Goal: Information Seeking & Learning: Learn about a topic

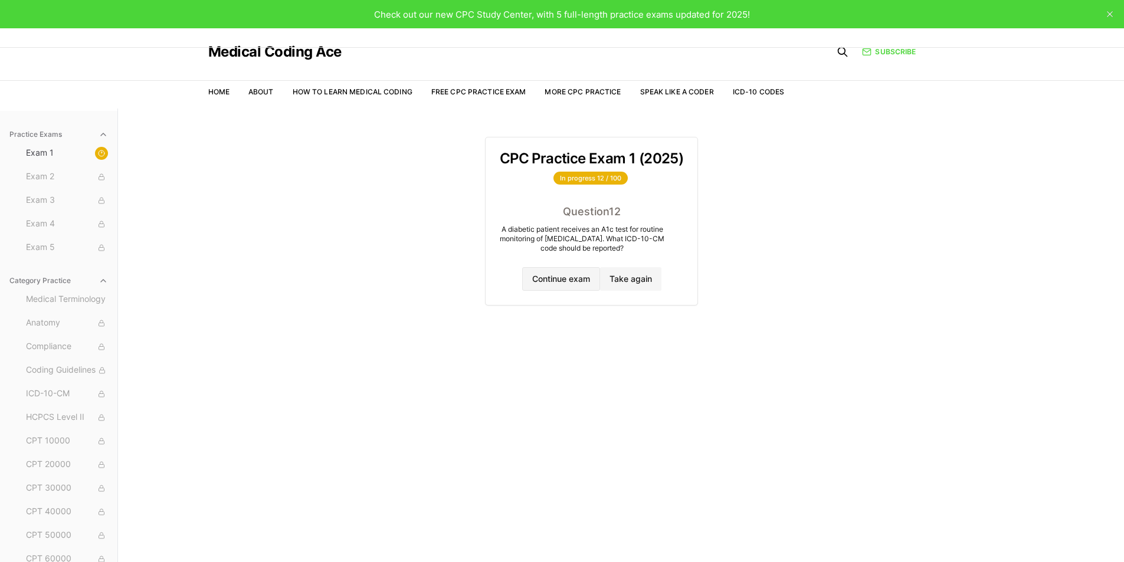
click at [584, 276] on button "Continue exam" at bounding box center [561, 279] width 78 height 24
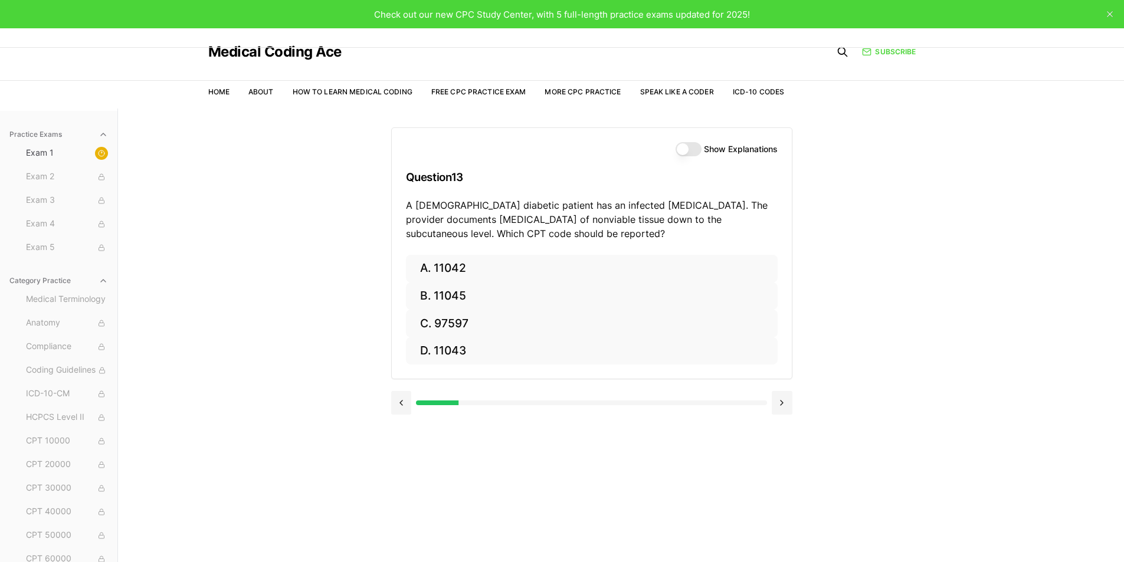
click at [688, 150] on button "Show Explanations" at bounding box center [689, 149] width 26 height 14
click at [400, 405] on button at bounding box center [401, 403] width 21 height 24
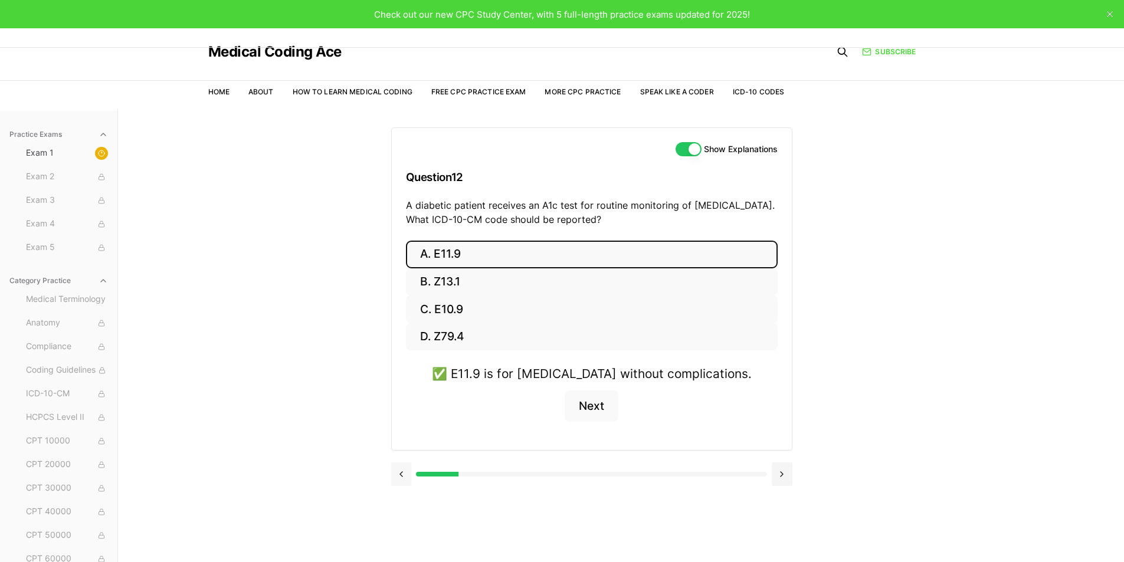
click at [404, 477] on button at bounding box center [401, 475] width 21 height 24
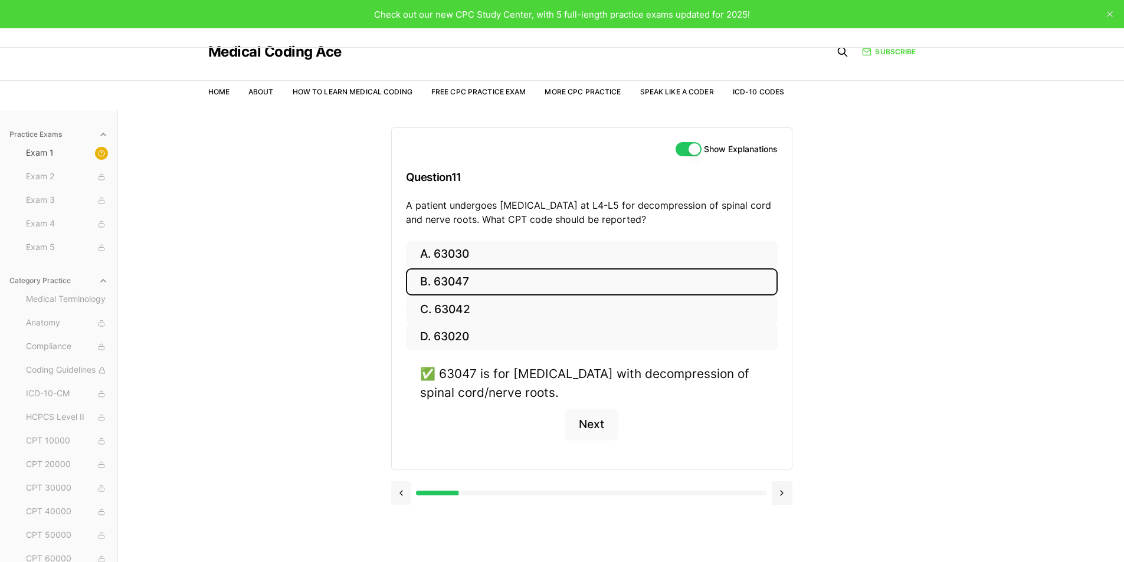
click at [404, 477] on div at bounding box center [591, 492] width 401 height 45
click at [404, 493] on button at bounding box center [401, 493] width 21 height 24
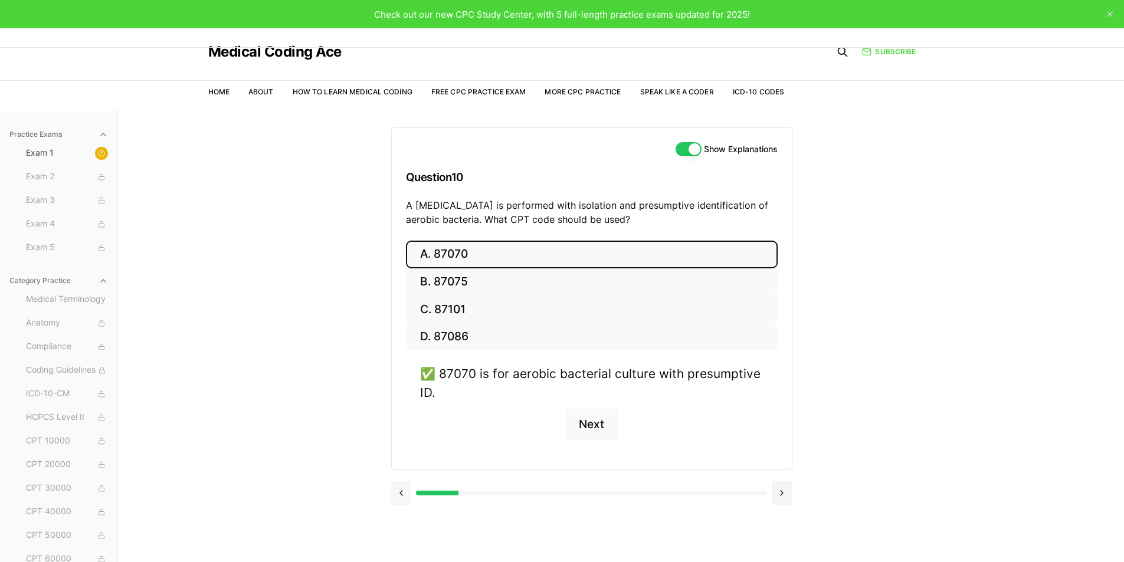
click at [404, 493] on button at bounding box center [401, 493] width 21 height 24
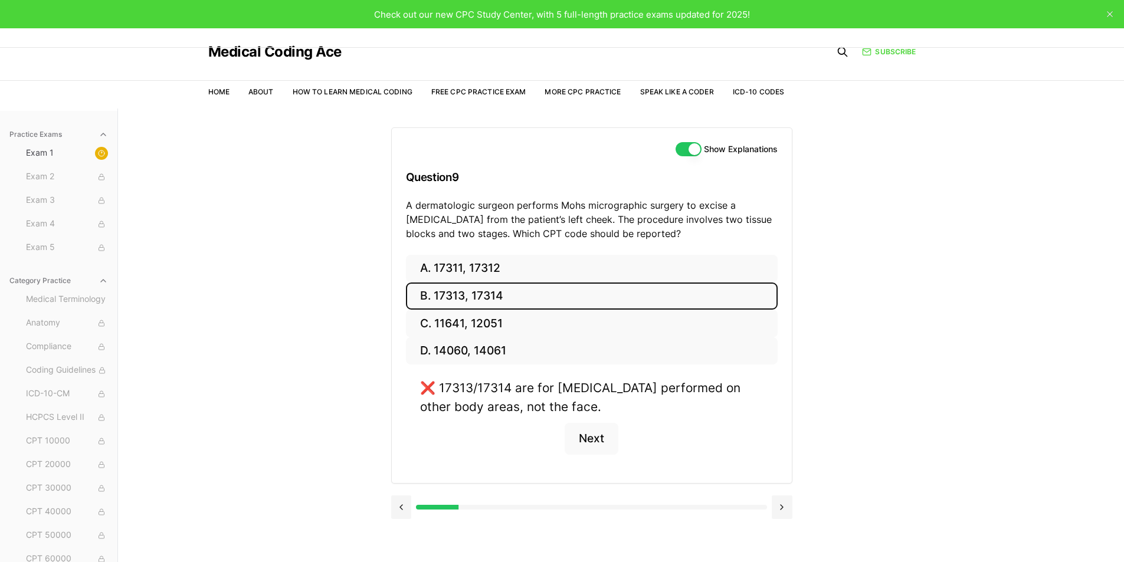
click at [400, 489] on div at bounding box center [591, 506] width 401 height 45
click at [784, 502] on button at bounding box center [782, 508] width 21 height 24
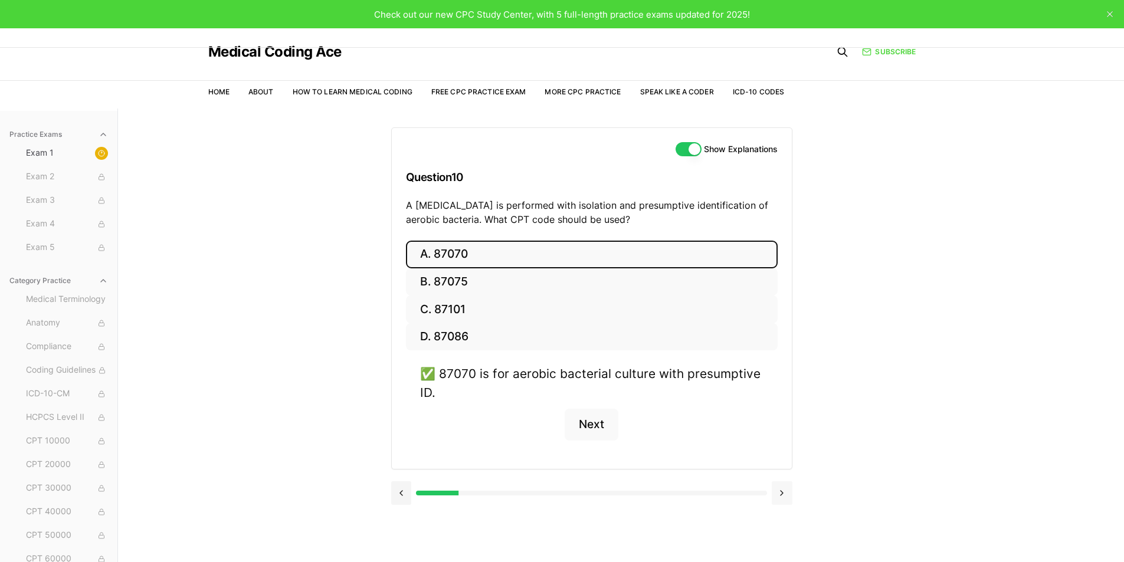
click at [784, 502] on button at bounding box center [782, 493] width 21 height 24
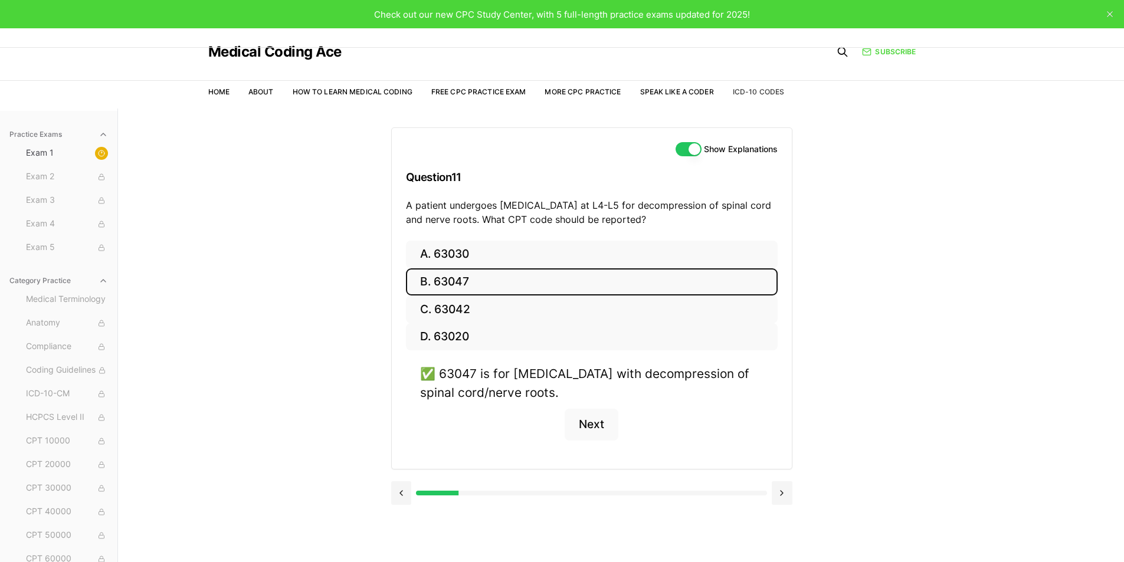
click at [751, 90] on link "ICD-10 Codes" at bounding box center [758, 91] width 51 height 9
click at [648, 82] on nav "Home About How to Learn Medical Coding Free CPC Practice Exam More CPC Practice…" at bounding box center [496, 92] width 576 height 33
click at [657, 90] on link "Speak Like a Coder" at bounding box center [677, 91] width 74 height 9
click at [589, 91] on link "More CPC Practice" at bounding box center [583, 91] width 76 height 9
click at [767, 145] on label "Show Explanations" at bounding box center [741, 149] width 74 height 8
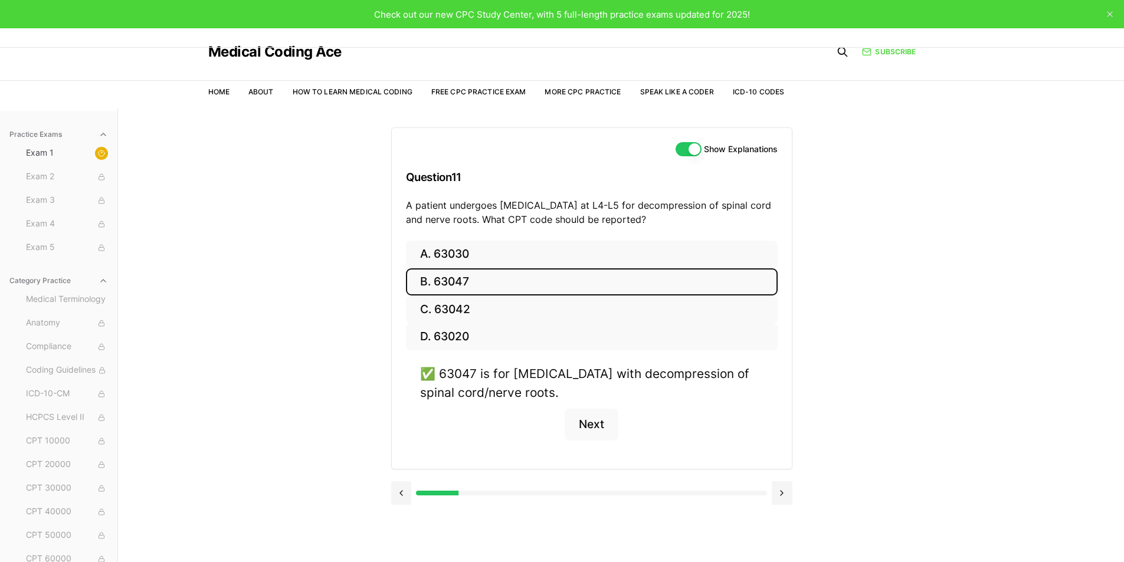
click at [702, 145] on button "Show Explanations" at bounding box center [689, 149] width 26 height 14
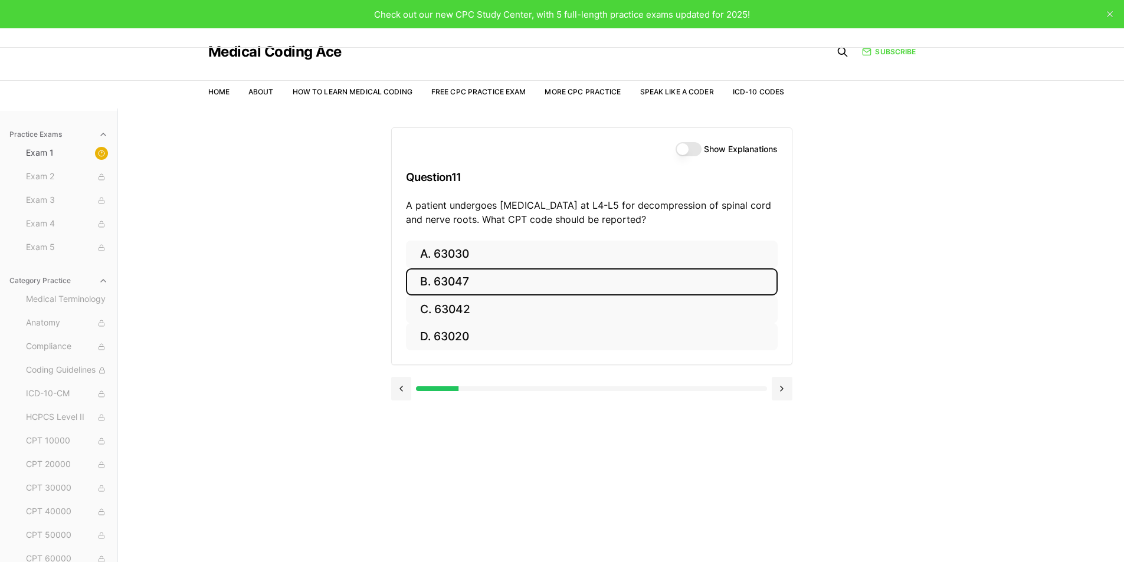
click at [767, 145] on label "Show Explanations" at bounding box center [741, 149] width 74 height 8
click at [702, 145] on button "Show Explanations" at bounding box center [689, 149] width 26 height 14
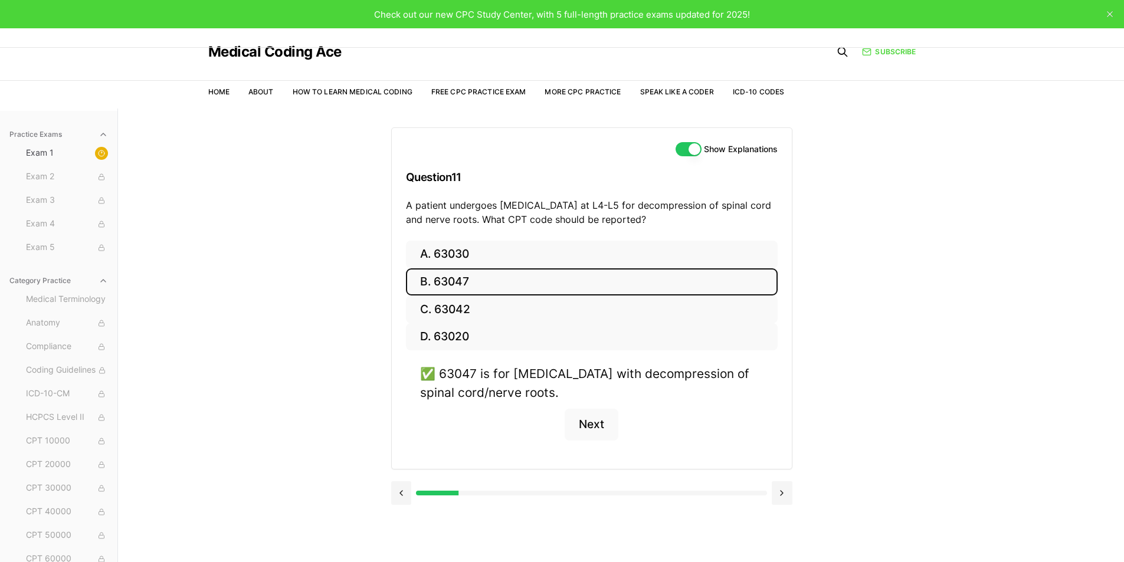
click at [767, 145] on label "Show Explanations" at bounding box center [741, 149] width 74 height 8
click at [702, 145] on button "Show Explanations" at bounding box center [689, 149] width 26 height 14
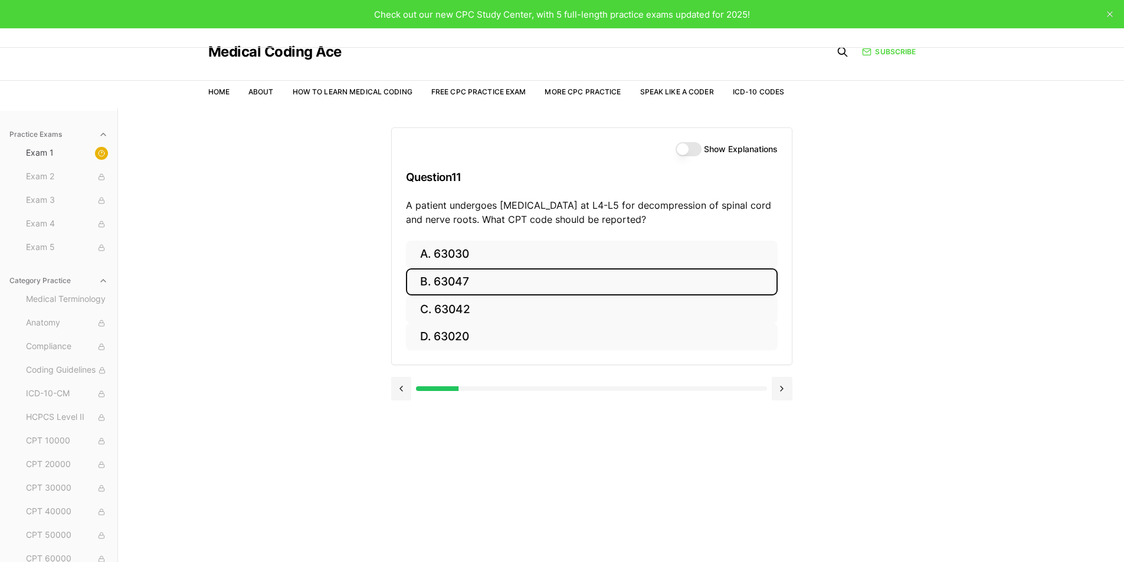
click at [767, 145] on label "Show Explanations" at bounding box center [741, 149] width 74 height 8
click at [702, 145] on button "Show Explanations" at bounding box center [689, 149] width 26 height 14
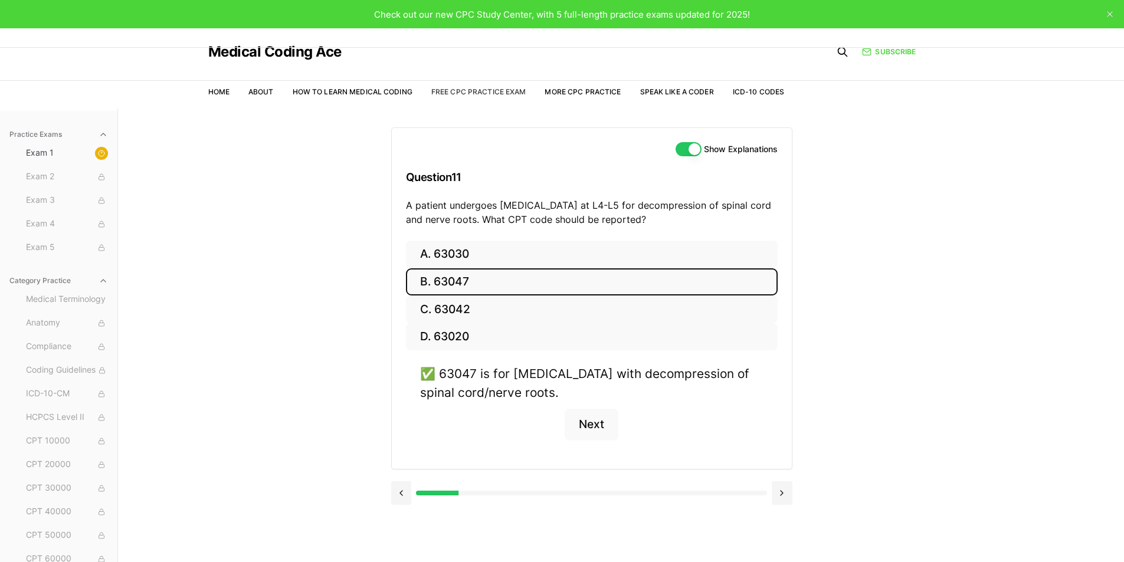
click at [519, 93] on link "Free CPC Practice Exam" at bounding box center [478, 91] width 95 height 9
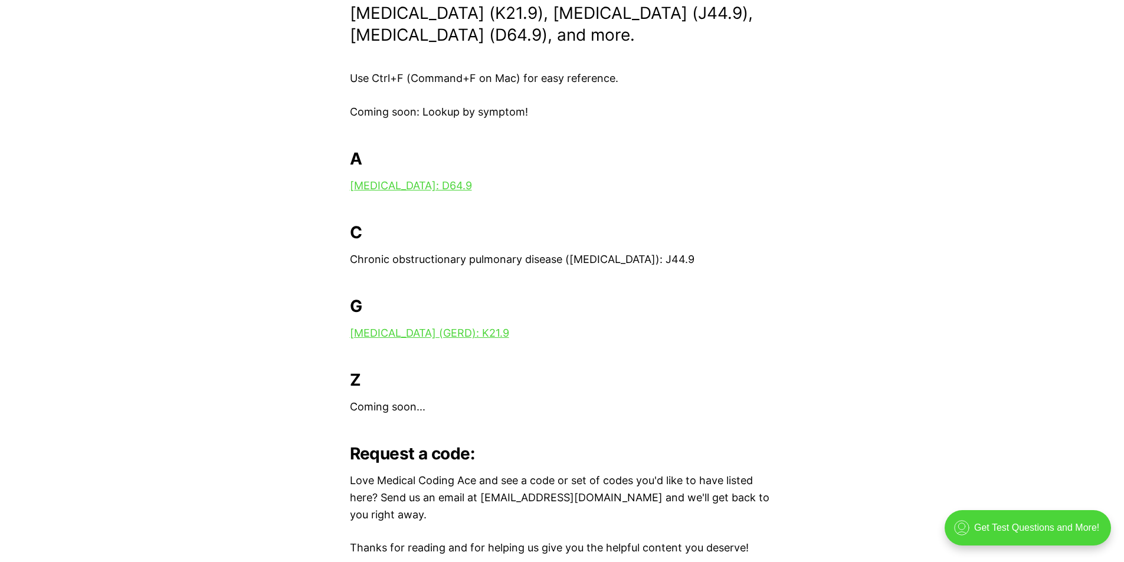
scroll to position [59, 0]
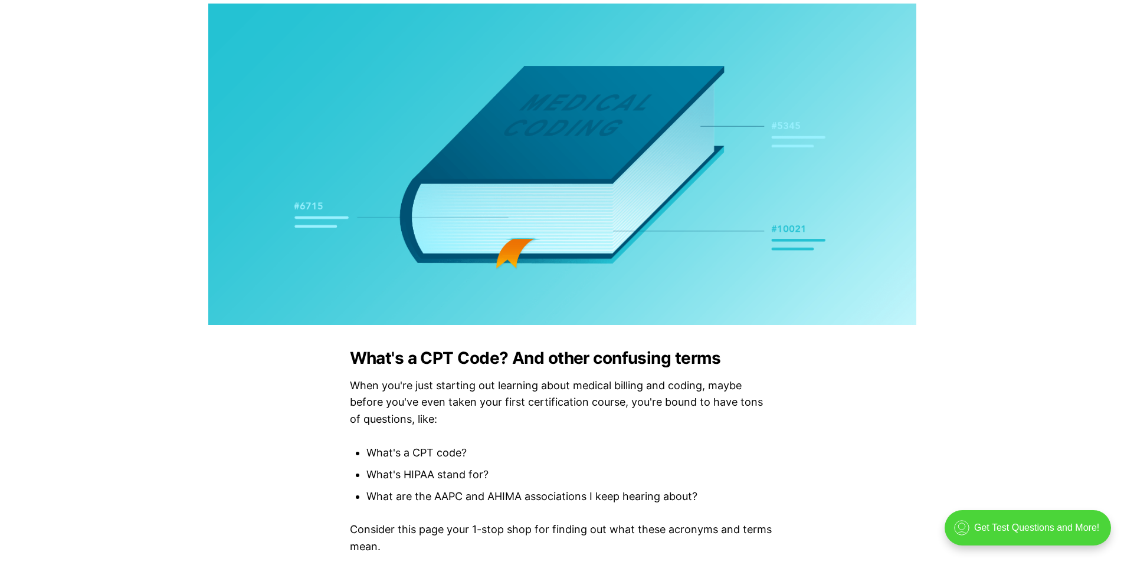
scroll to position [59, 0]
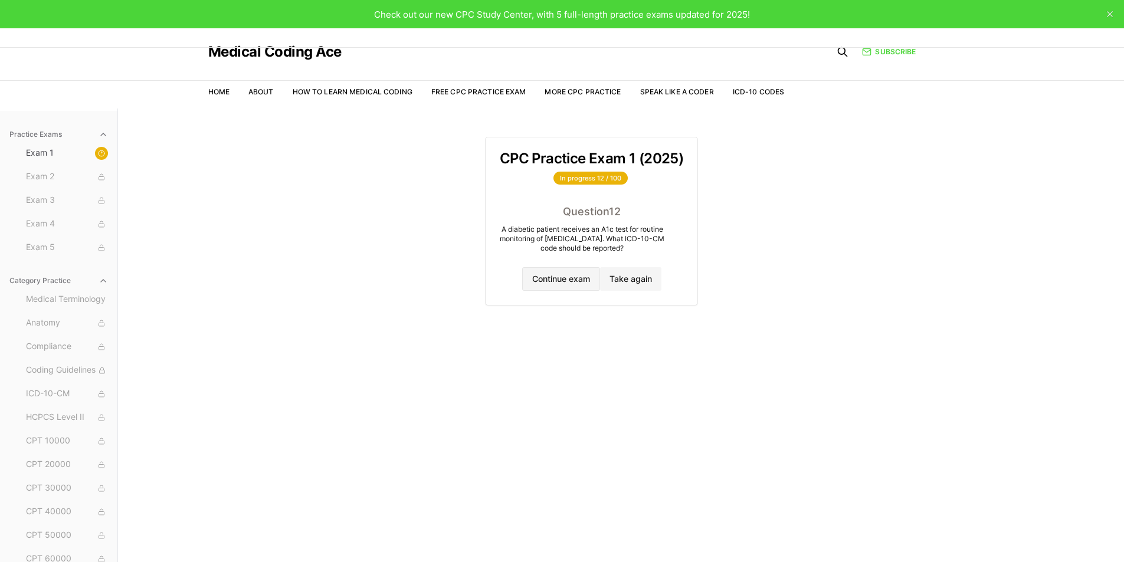
click at [562, 281] on button "Continue exam" at bounding box center [561, 279] width 78 height 24
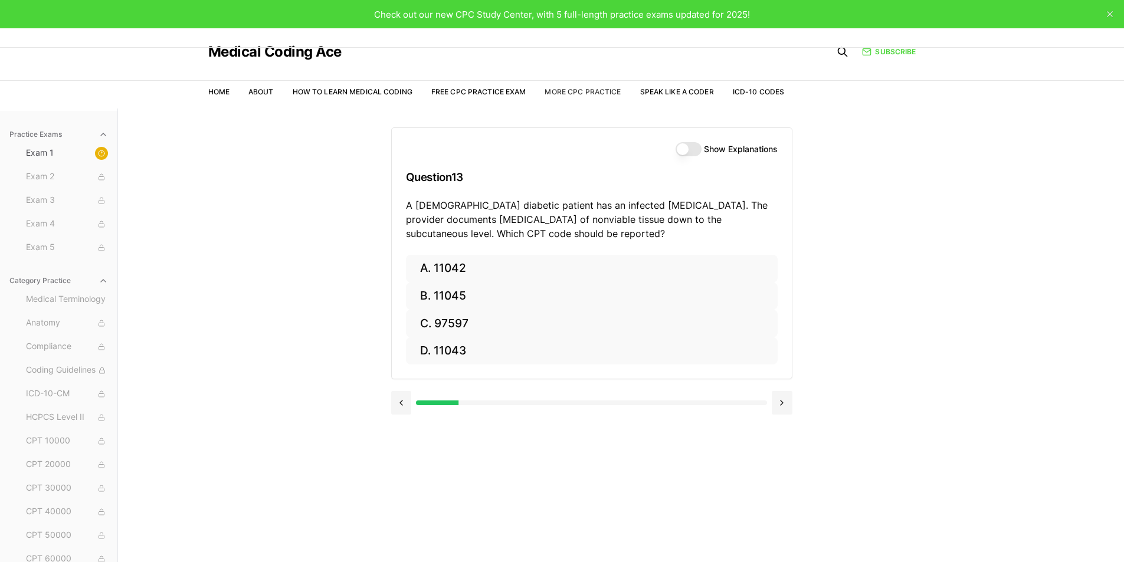
click at [587, 91] on link "More CPC Practice" at bounding box center [583, 91] width 76 height 9
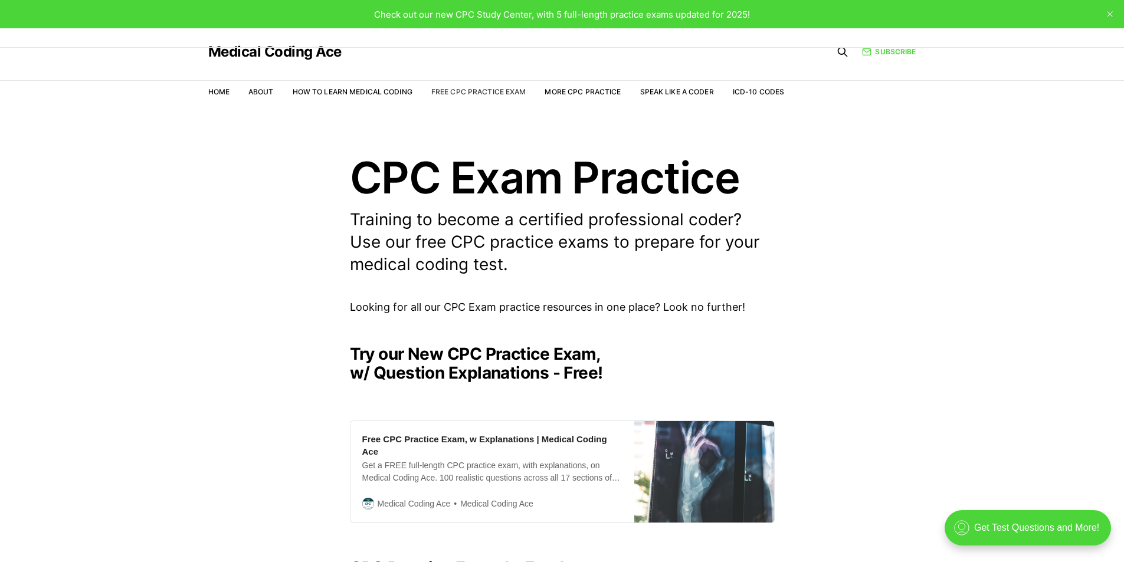
click at [457, 91] on link "Free CPC Practice Exam" at bounding box center [478, 91] width 95 height 9
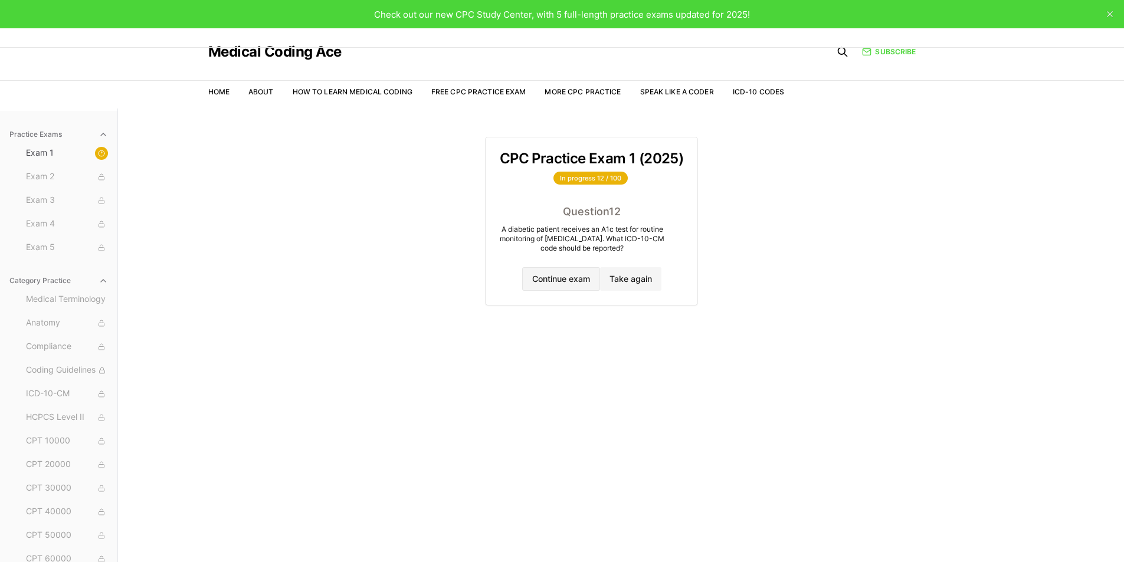
click at [572, 275] on button "Continue exam" at bounding box center [561, 279] width 78 height 24
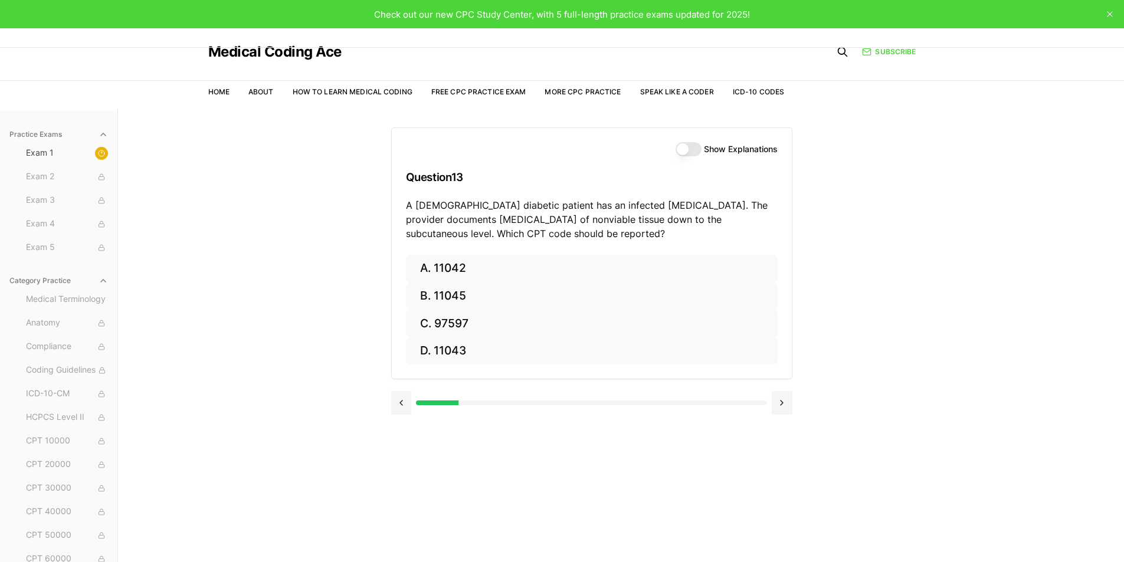
click at [683, 151] on button "Show Explanations" at bounding box center [689, 149] width 26 height 14
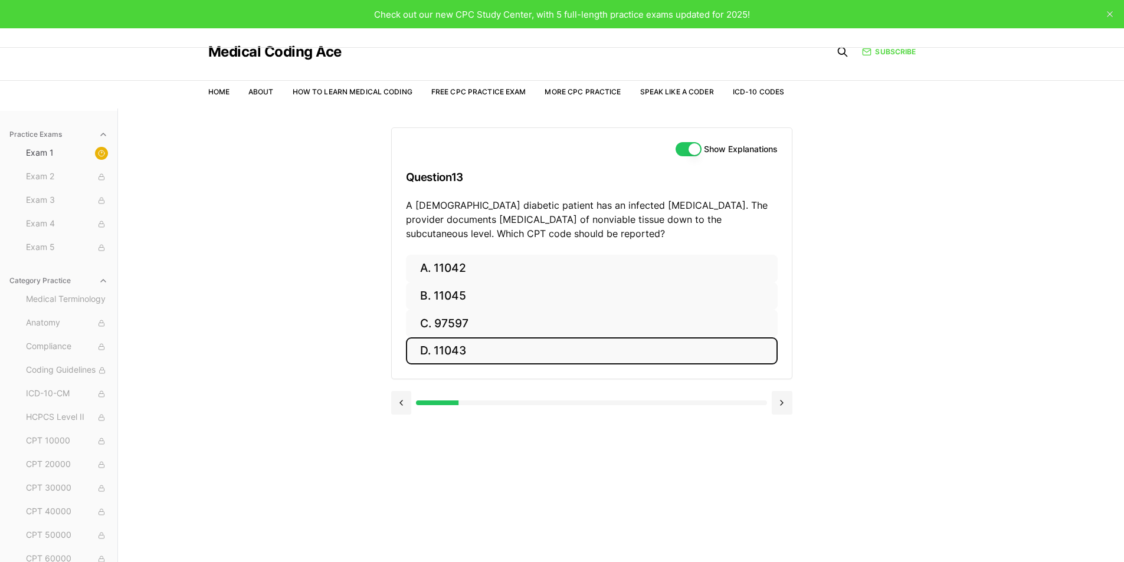
click at [483, 354] on button "D. 11043" at bounding box center [592, 352] width 372 height 28
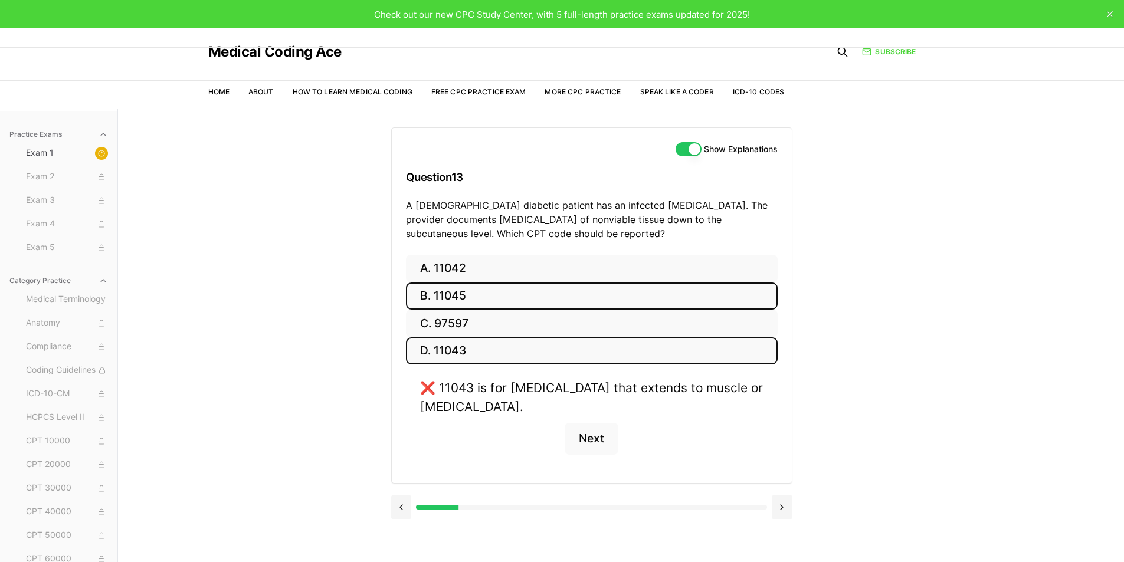
click at [499, 295] on button "B. 11045" at bounding box center [592, 297] width 372 height 28
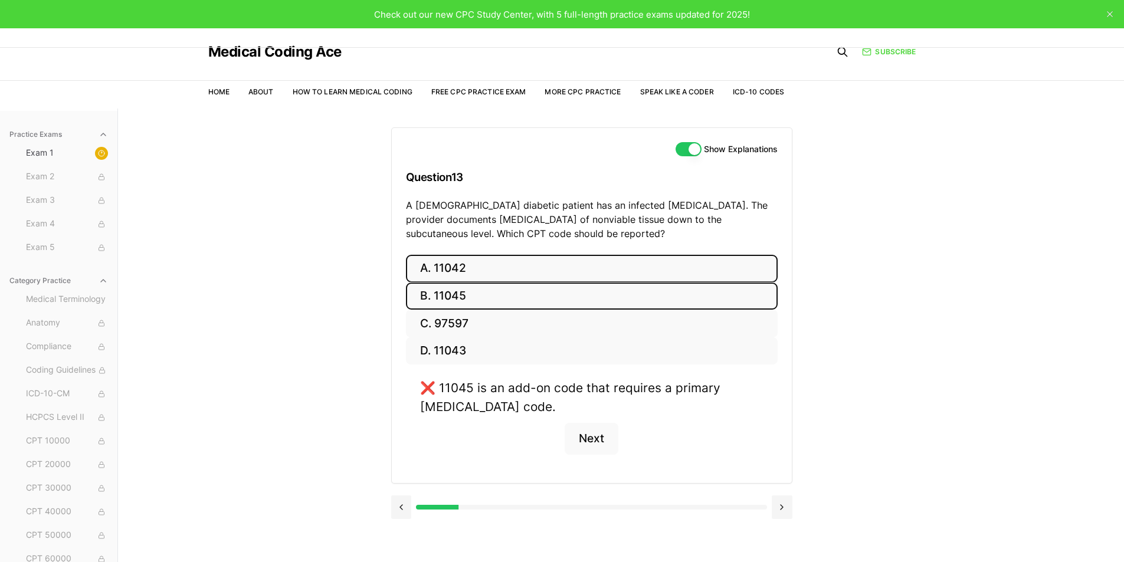
click at [503, 277] on button "A. 11042" at bounding box center [592, 269] width 372 height 28
click at [591, 443] on button "Next" at bounding box center [592, 439] width 54 height 32
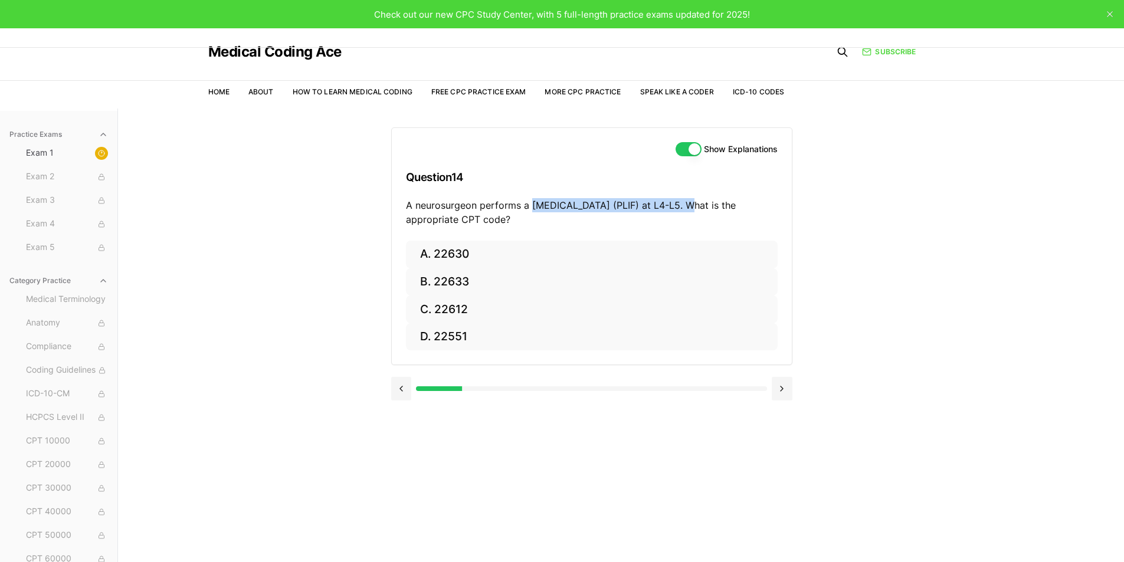
drag, startPoint x: 533, startPoint y: 205, endPoint x: 682, endPoint y: 207, distance: 148.7
click at [682, 206] on p "A neurosurgeon performs a [MEDICAL_DATA] (PLIF) at L4-L5. What is the appropria…" at bounding box center [592, 212] width 372 height 28
copy p "[MEDICAL_DATA]"
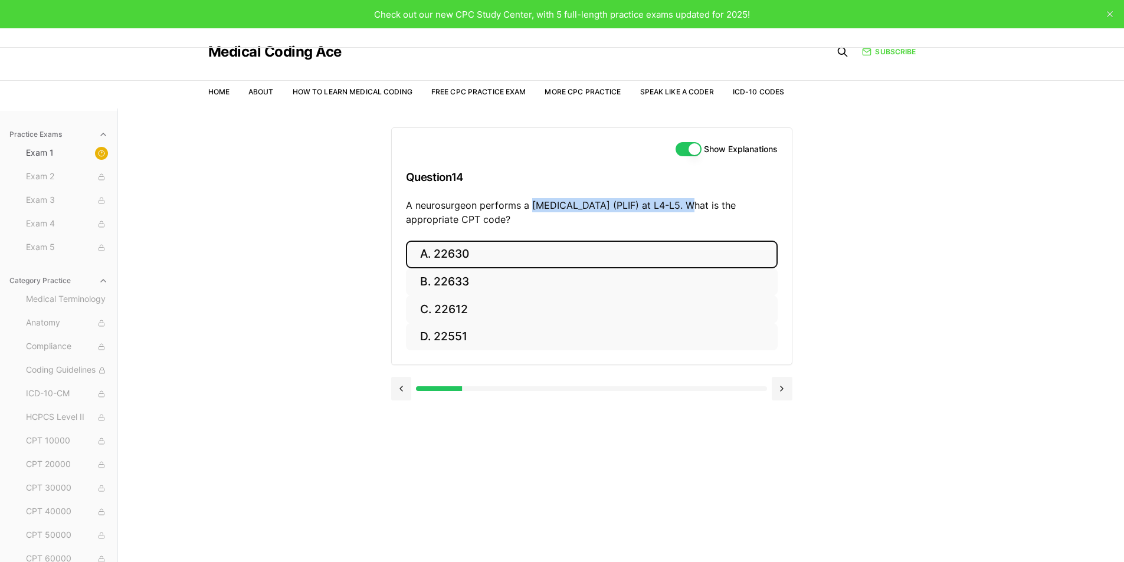
click at [500, 257] on button "A. 22630" at bounding box center [592, 255] width 372 height 28
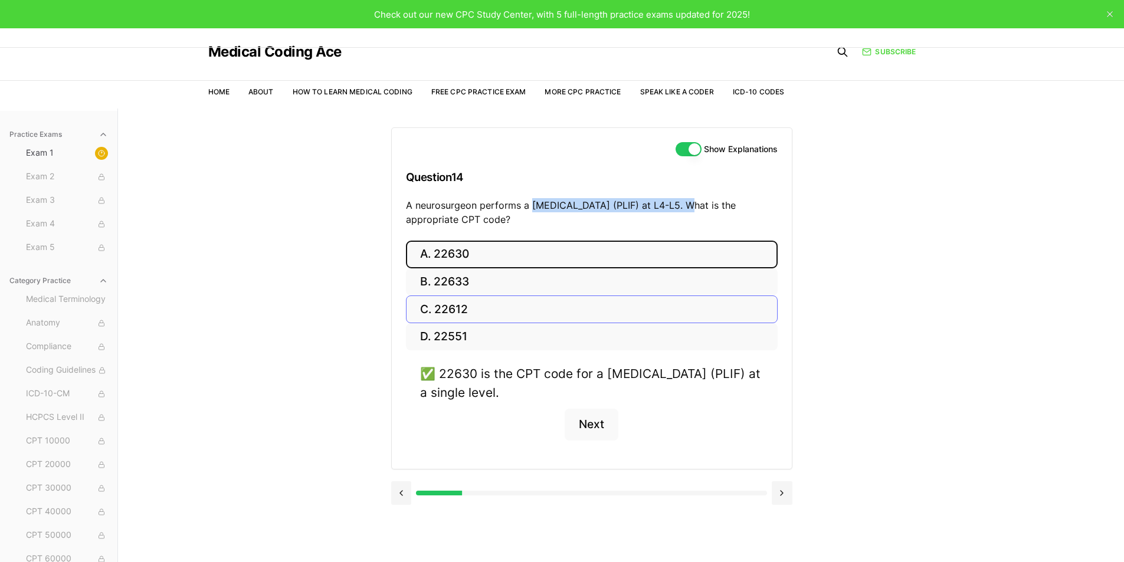
scroll to position [59, 0]
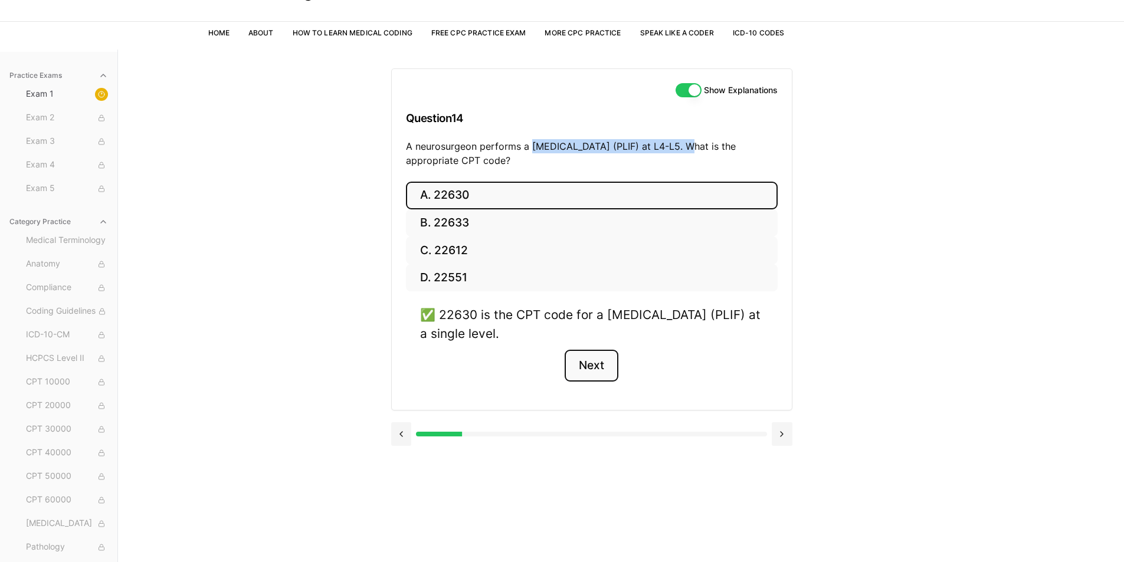
click at [604, 375] on button "Next" at bounding box center [592, 366] width 54 height 32
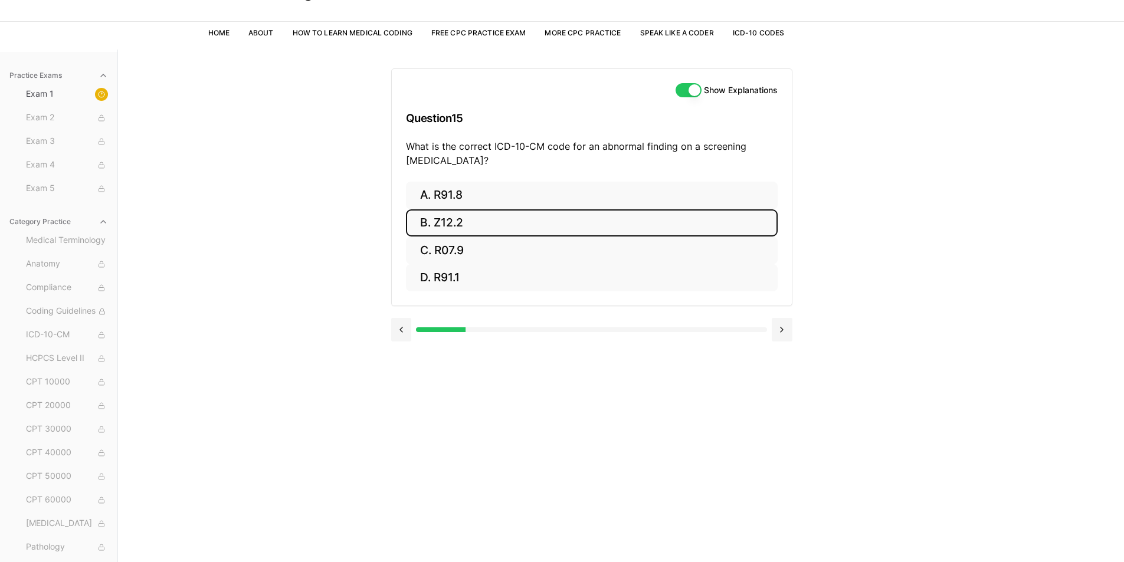
click at [440, 221] on button "B. Z12.2" at bounding box center [592, 223] width 372 height 28
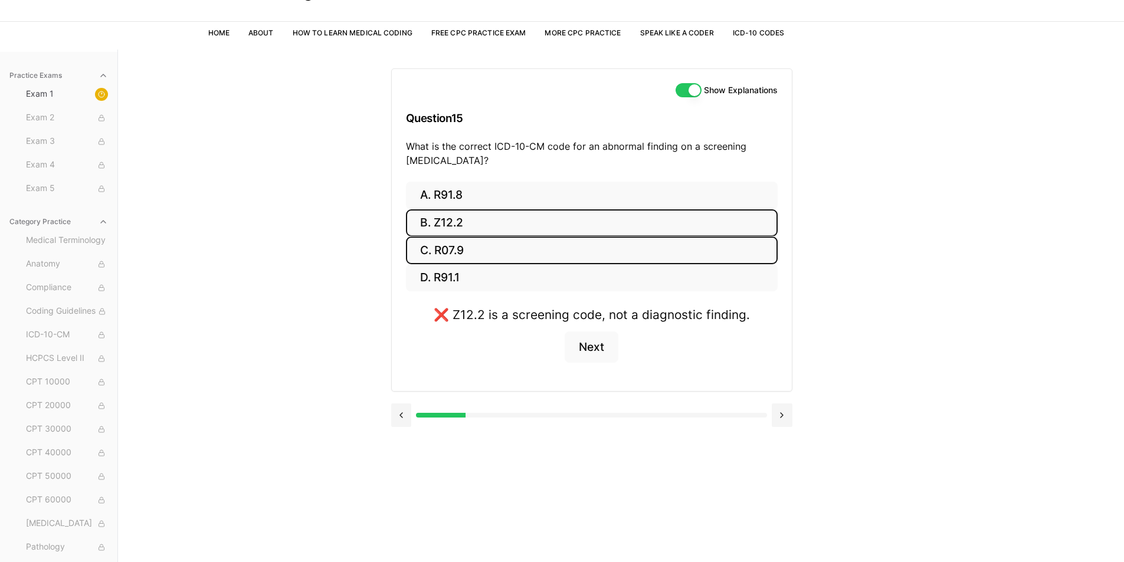
click at [443, 238] on button "C. R07.9" at bounding box center [592, 251] width 372 height 28
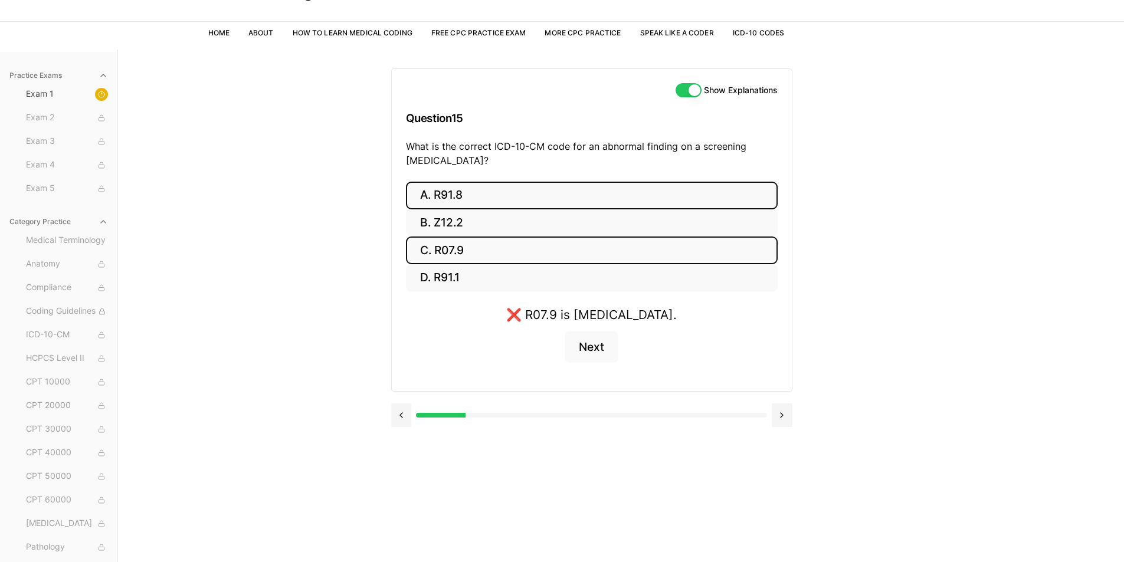
click at [451, 198] on button "A. R91.8" at bounding box center [592, 196] width 372 height 28
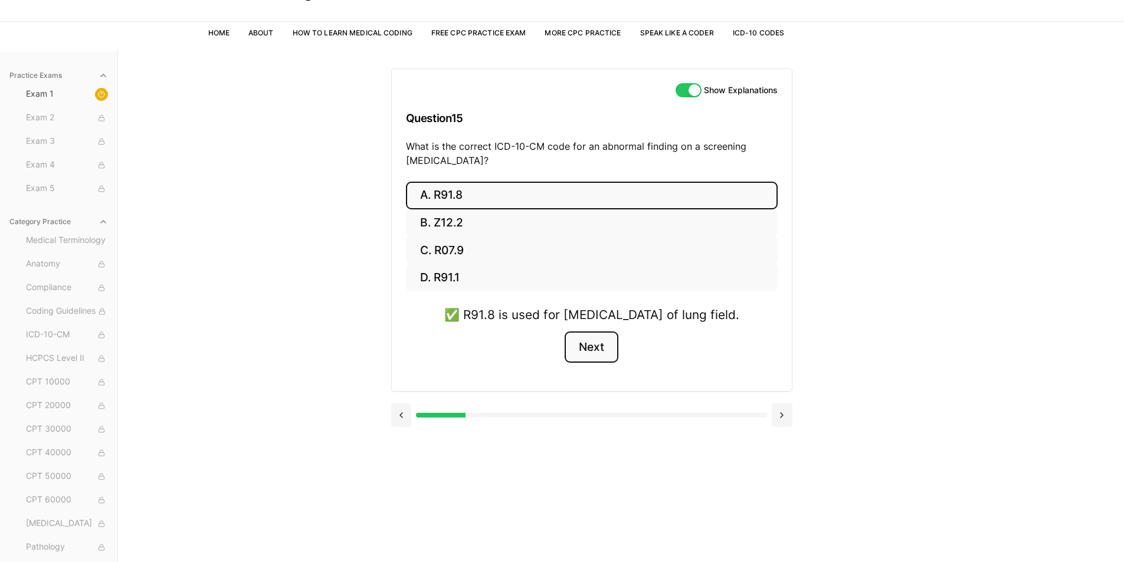
click at [598, 363] on button "Next" at bounding box center [592, 348] width 54 height 32
